Goal: Task Accomplishment & Management: Manage account settings

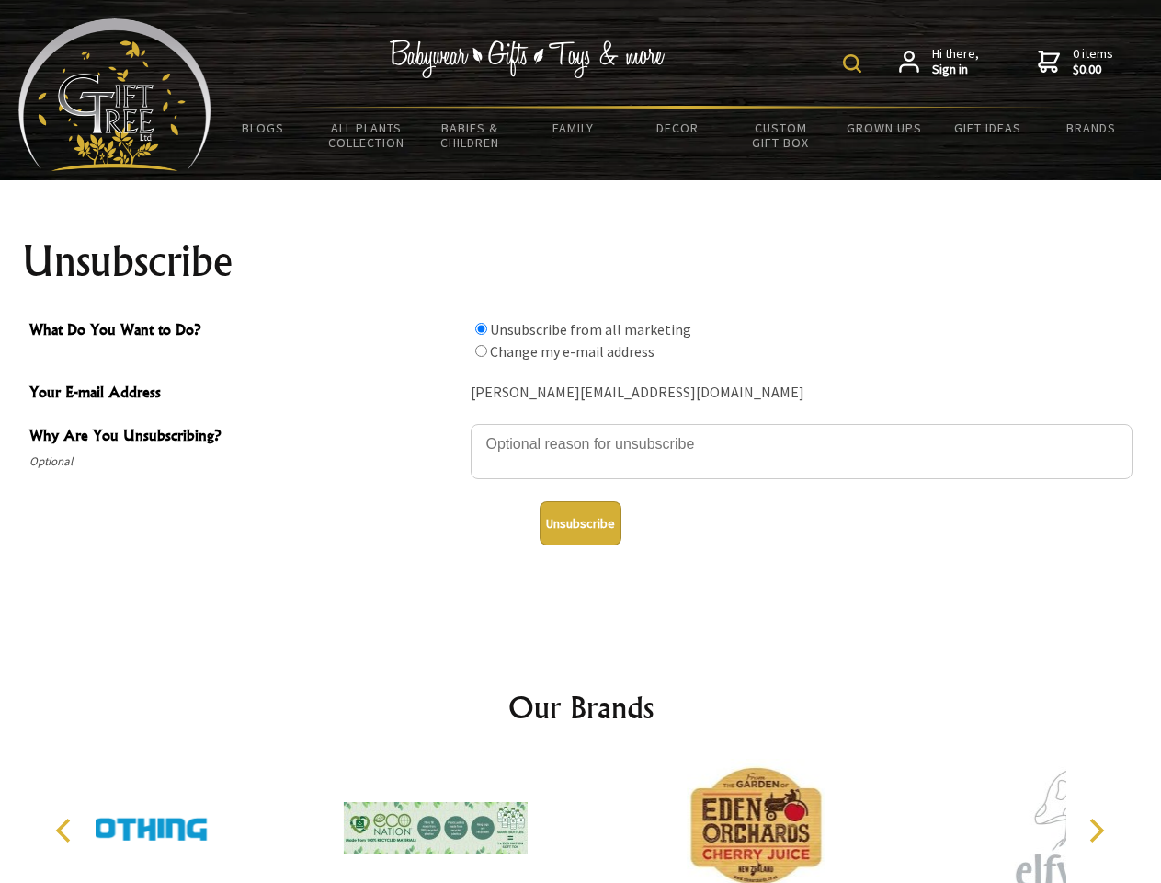
click at [855, 63] on img at bounding box center [852, 63] width 18 height 18
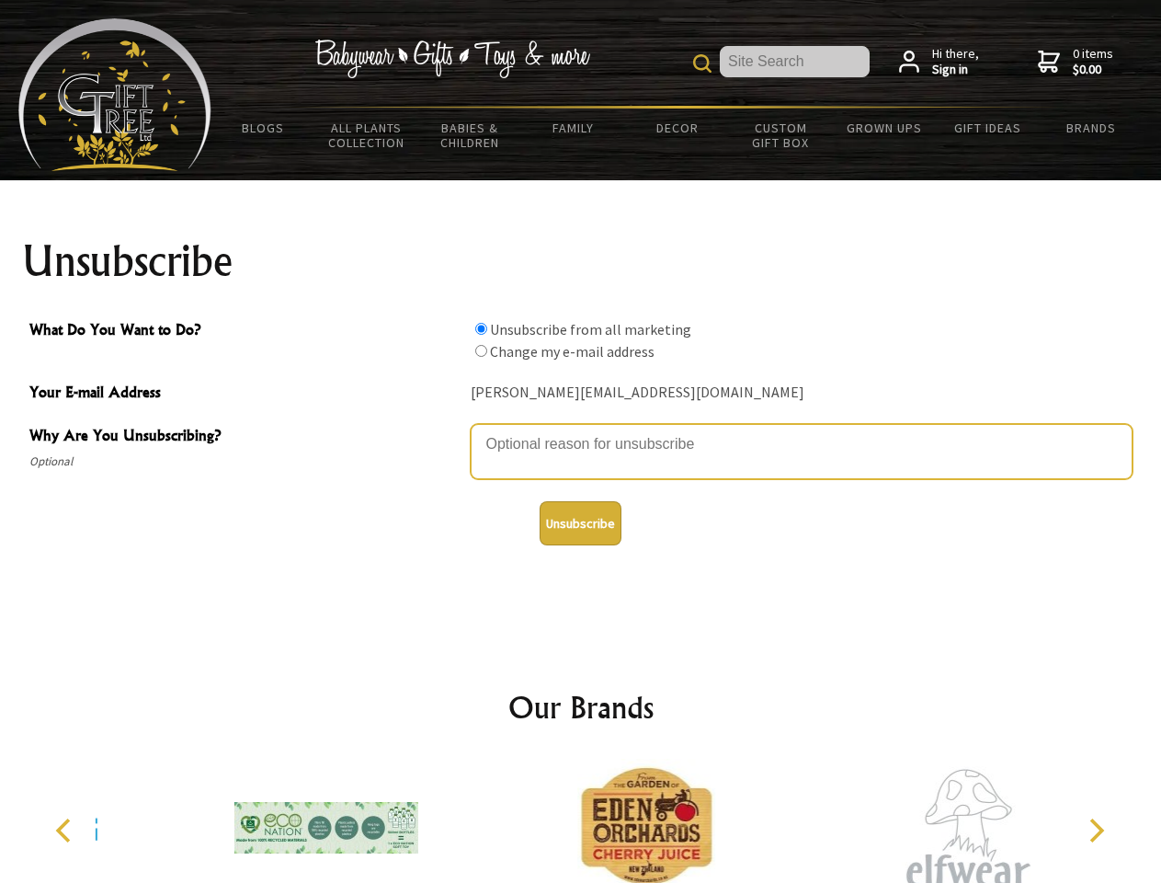
click at [581, 430] on textarea "Why Are You Unsubscribing?" at bounding box center [802, 451] width 662 height 55
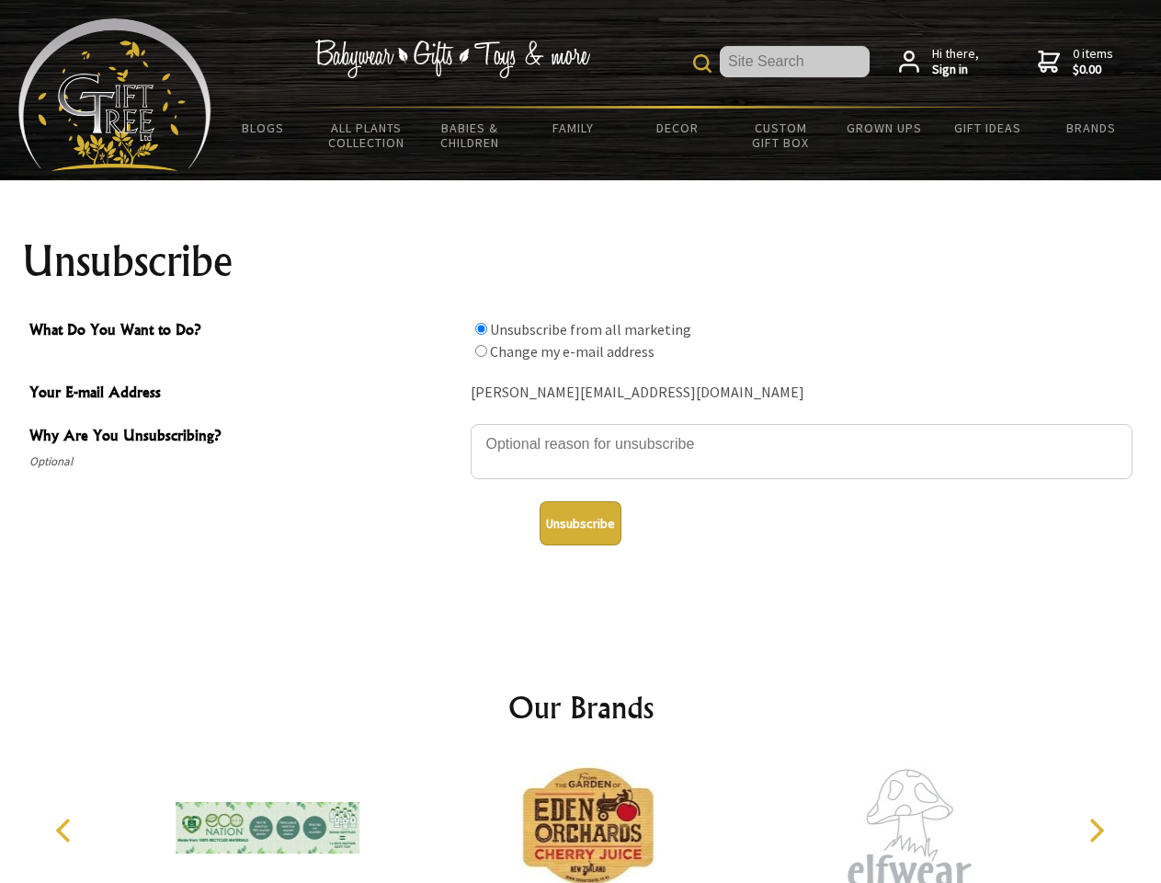
click at [481, 328] on input "What Do You Want to Do?" at bounding box center [481, 329] width 12 height 12
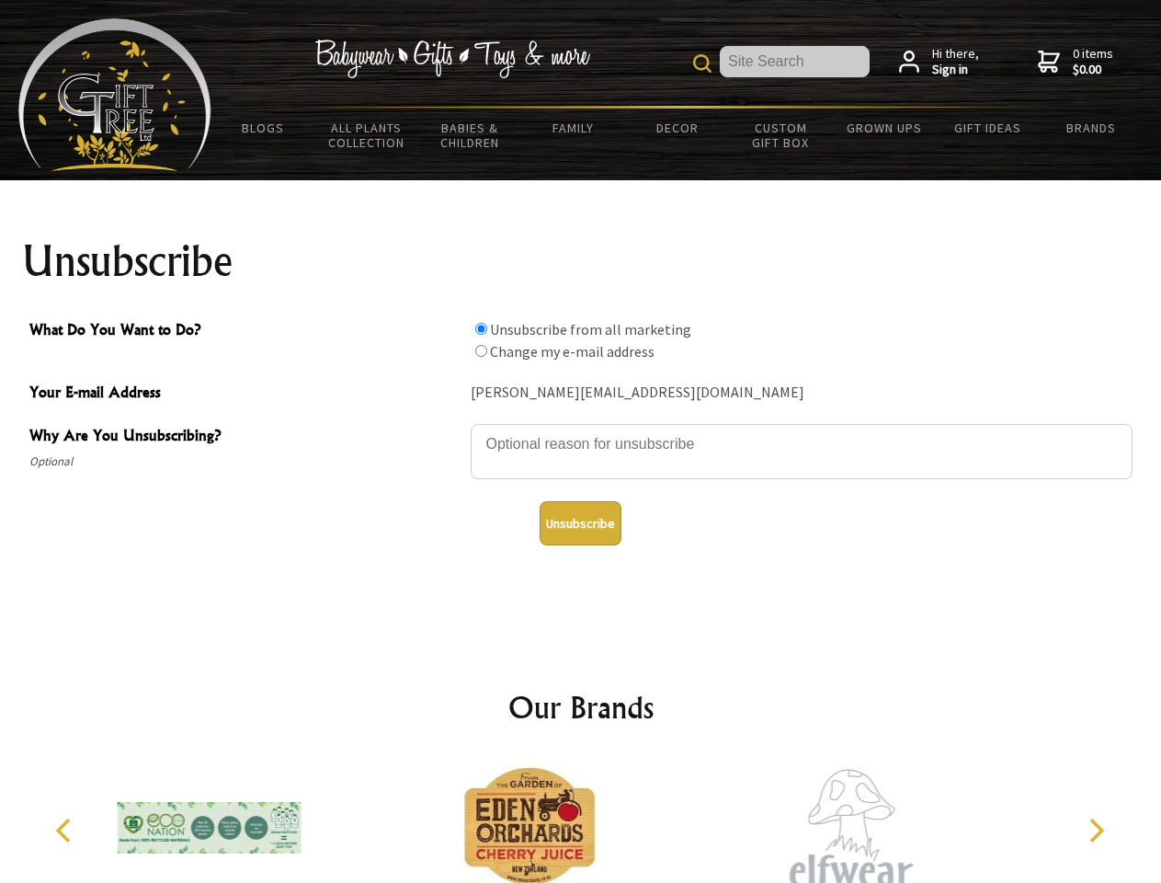
click at [481, 350] on input "What Do You Want to Do?" at bounding box center [481, 351] width 12 height 12
radio input "true"
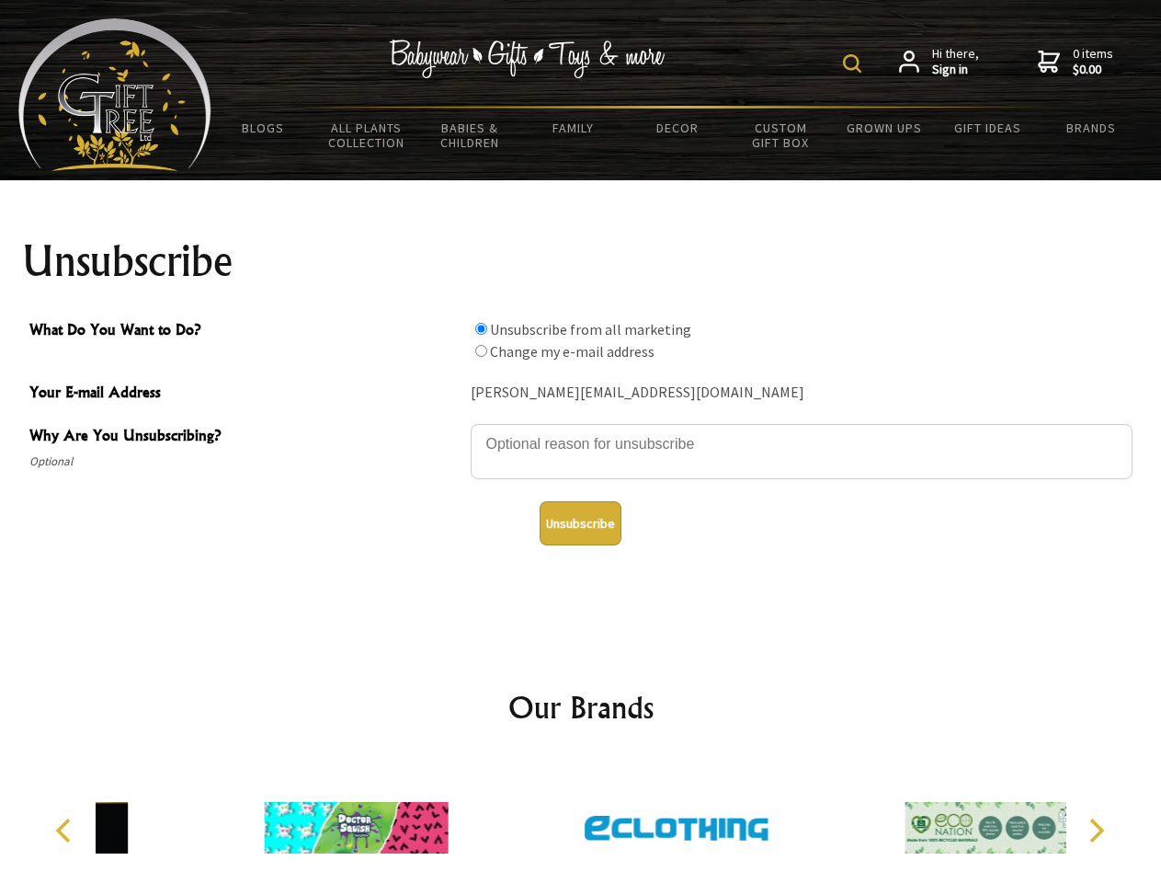
click at [855, 63] on img at bounding box center [852, 63] width 18 height 18
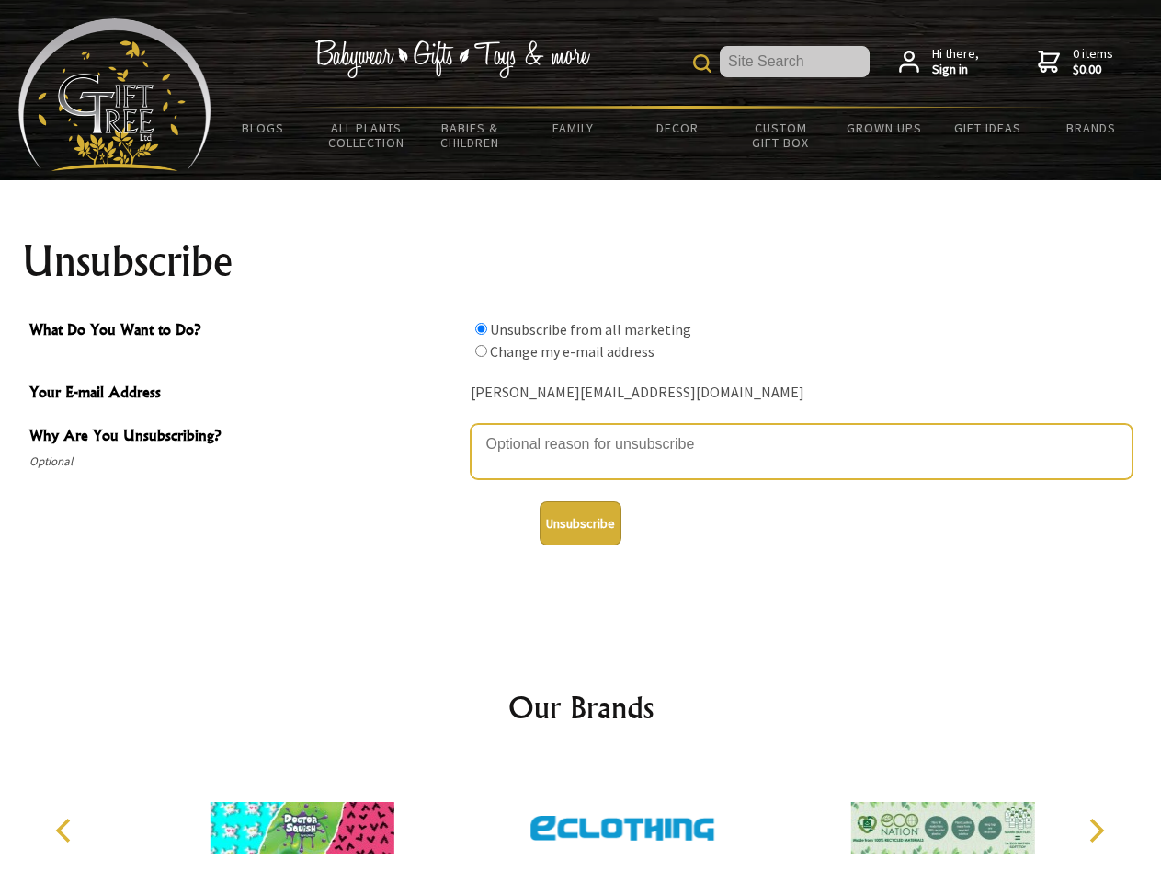
click at [581, 430] on textarea "Why Are You Unsubscribing?" at bounding box center [802, 451] width 662 height 55
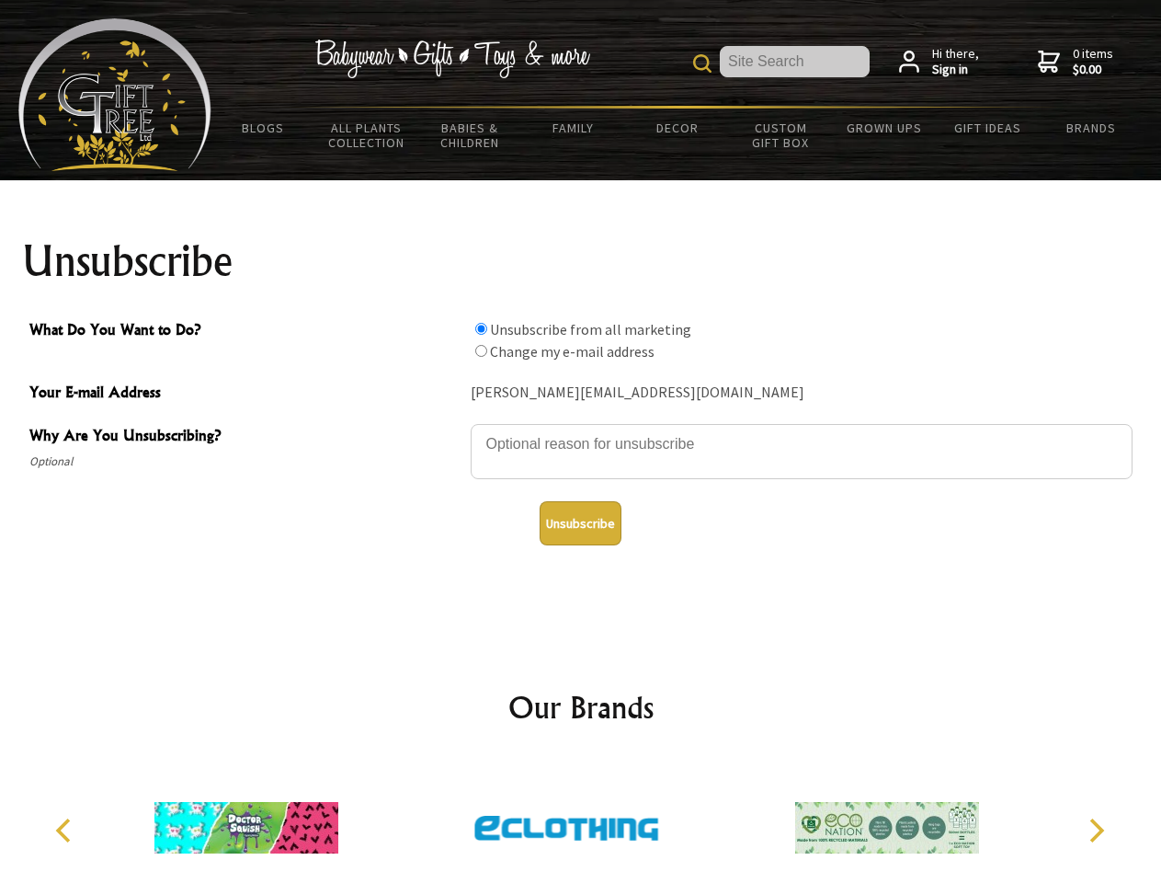
click at [481, 328] on input "What Do You Want to Do?" at bounding box center [481, 329] width 12 height 12
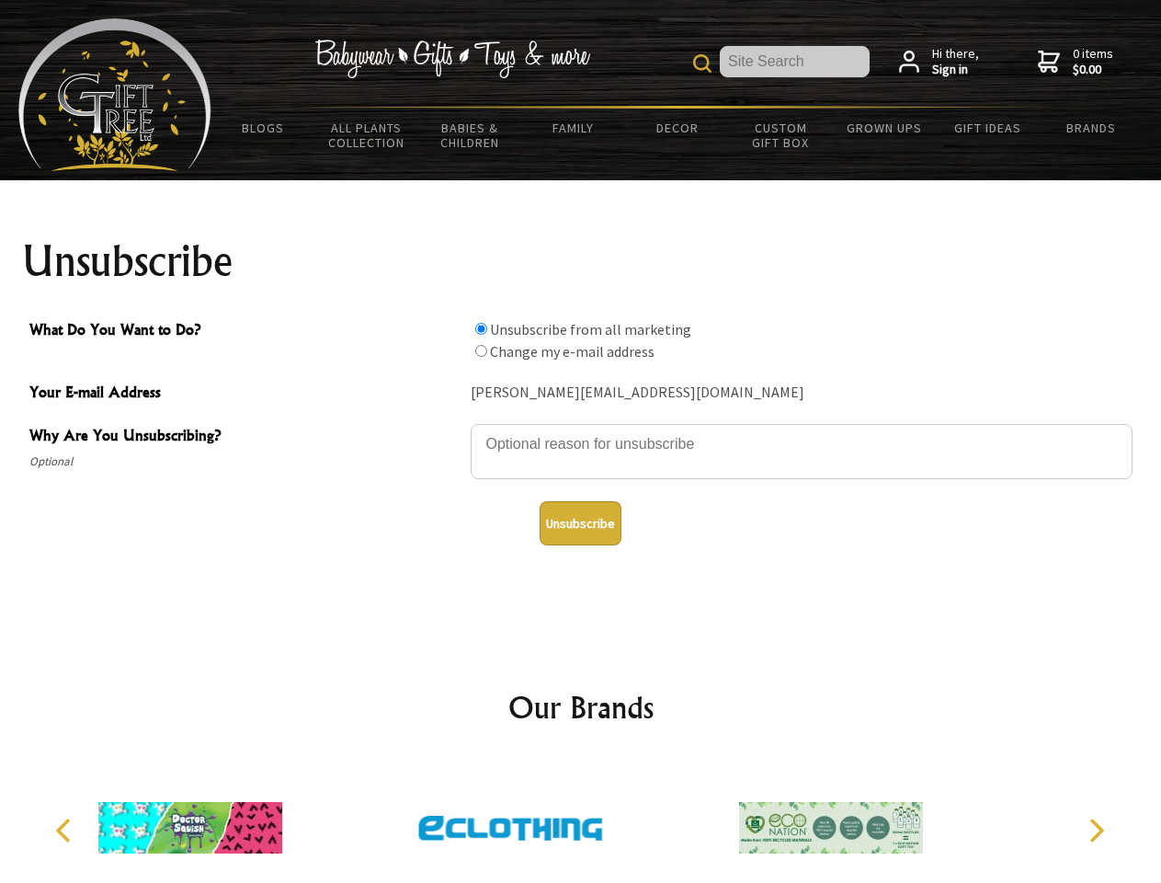
click at [481, 350] on input "What Do You Want to Do?" at bounding box center [481, 351] width 12 height 12
radio input "true"
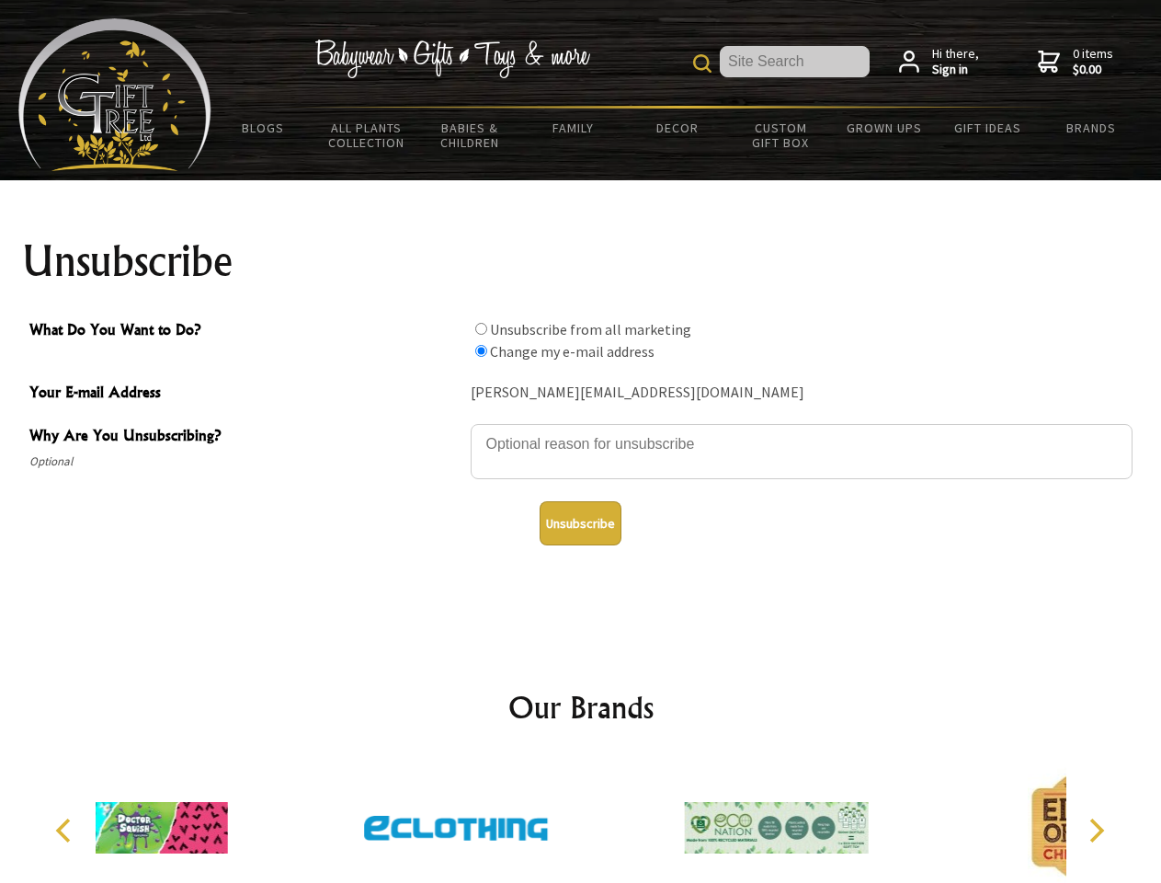
click at [580, 523] on button "Unsubscribe" at bounding box center [581, 523] width 82 height 44
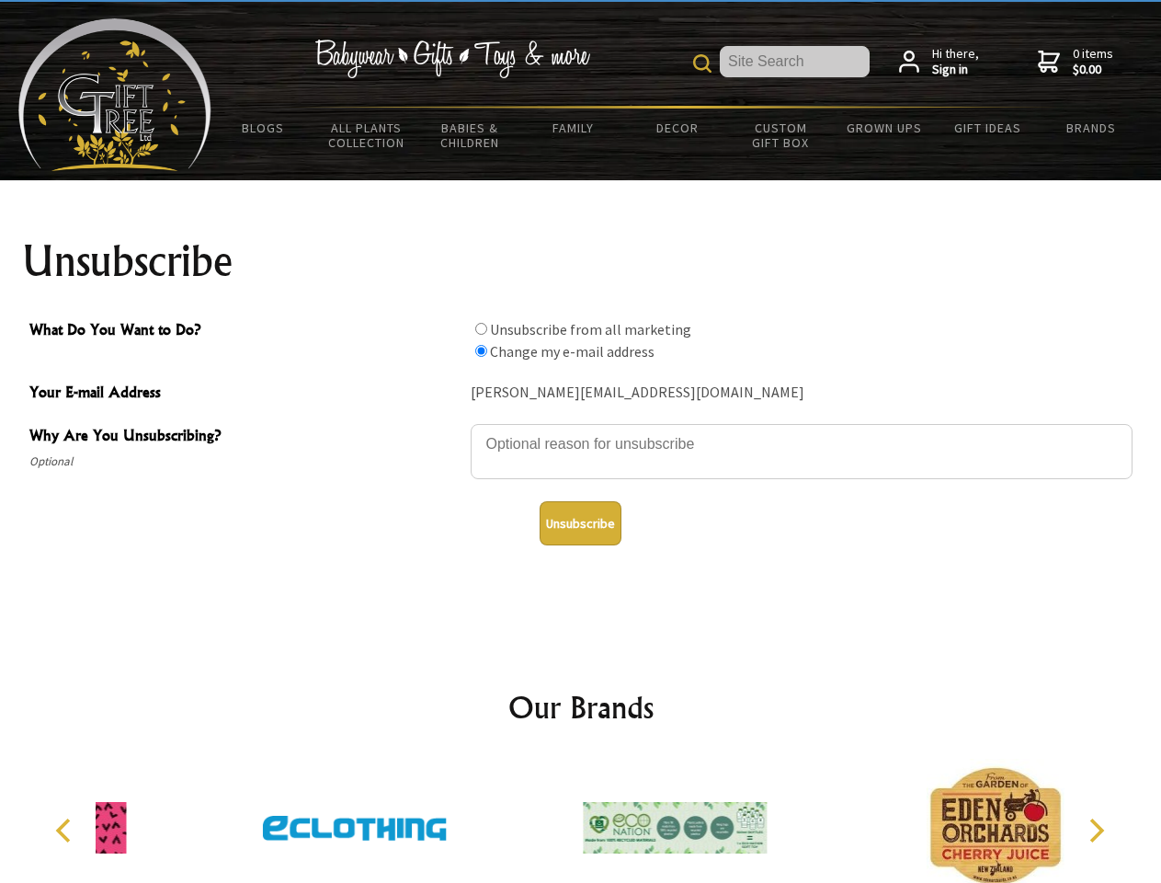
click at [581, 820] on div at bounding box center [675, 829] width 320 height 143
